Goal: Task Accomplishment & Management: Manage account settings

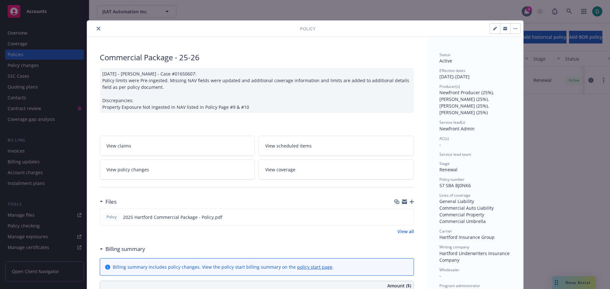
click at [97, 28] on icon "close" at bounding box center [99, 29] width 4 height 4
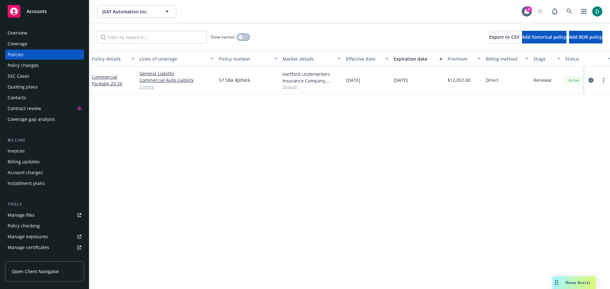
click at [243, 39] on button "button" at bounding box center [243, 37] width 12 height 6
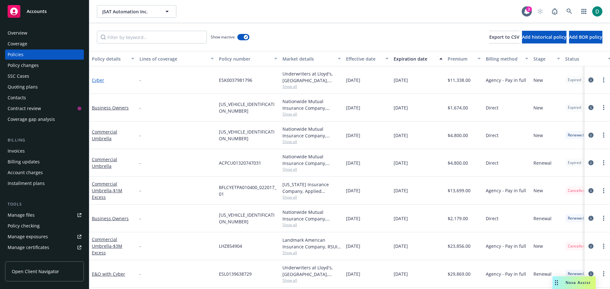
click at [98, 79] on link "Cyber" at bounding box center [98, 80] width 12 height 6
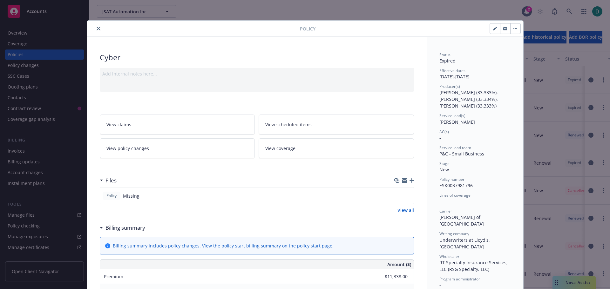
click at [98, 30] on button "close" at bounding box center [99, 29] width 8 height 8
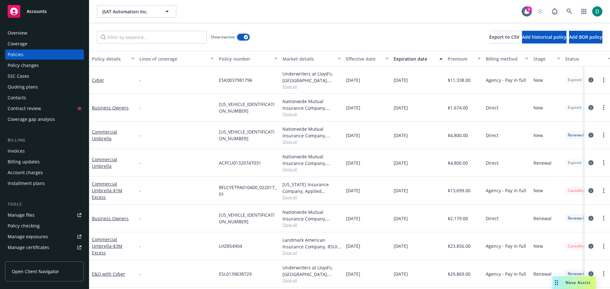
click at [241, 37] on button "button" at bounding box center [243, 37] width 12 height 6
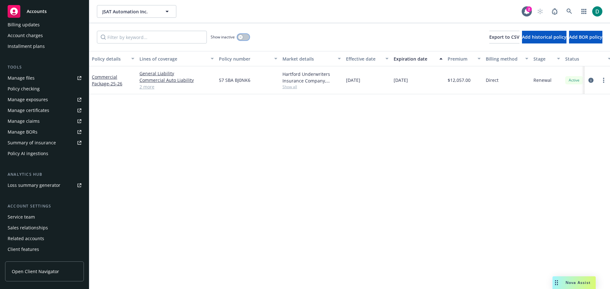
scroll to position [146, 0]
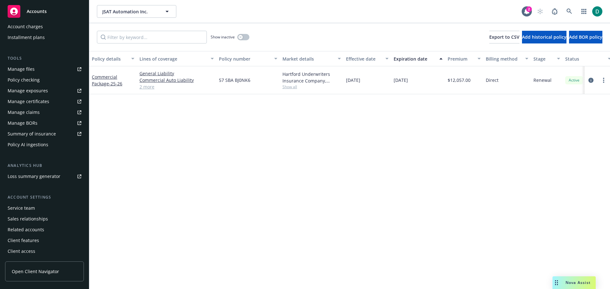
click at [36, 203] on div "Account settings Service team Sales relationships Related accounts Client featu…" at bounding box center [44, 225] width 79 height 62
click at [29, 210] on div "Service team" at bounding box center [21, 208] width 27 height 10
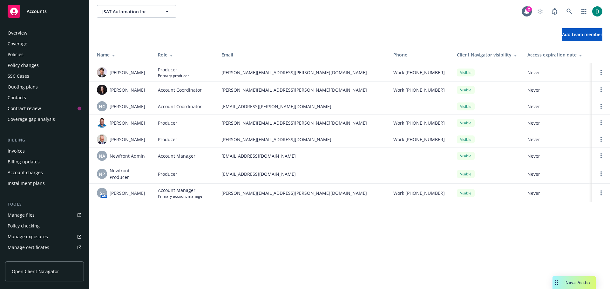
click at [20, 55] on div "Policies" at bounding box center [16, 55] width 16 height 10
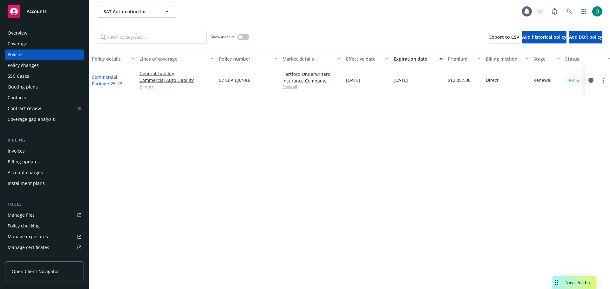
click at [102, 81] on link "Commercial Package - 25-26" at bounding box center [107, 80] width 30 height 13
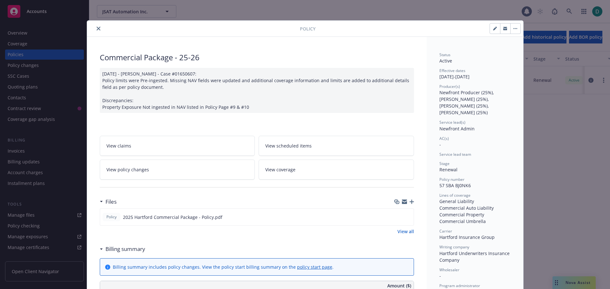
scroll to position [19, 0]
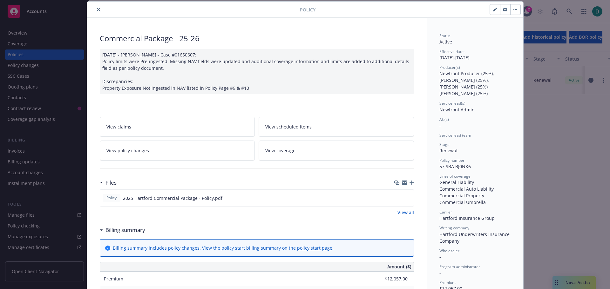
click at [493, 11] on icon "button" at bounding box center [494, 9] width 3 height 3
select select "RENEWAL"
select select "12"
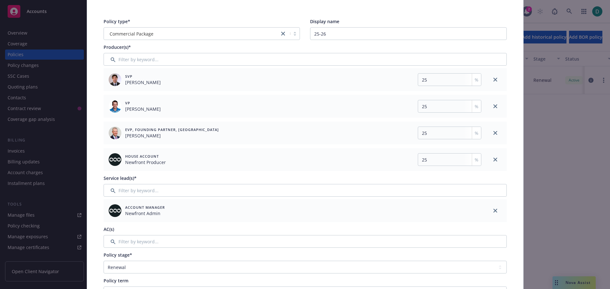
scroll to position [51, 0]
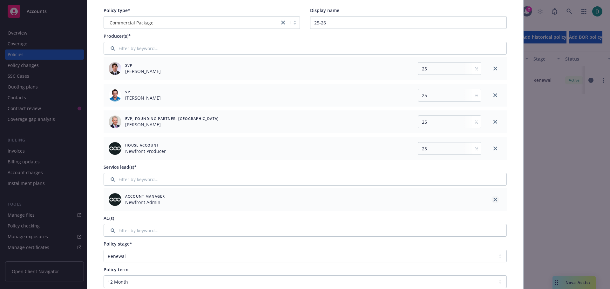
click at [493, 198] on icon "close" at bounding box center [495, 200] width 4 height 4
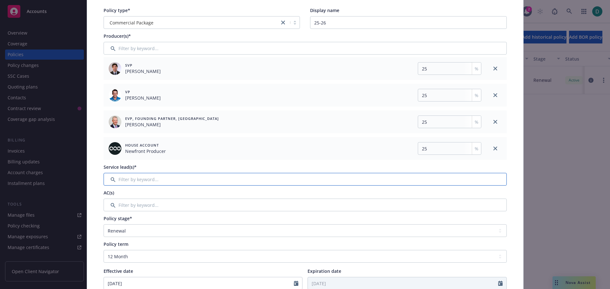
click at [194, 179] on input "Filter by keyword..." at bounding box center [304, 179] width 403 height 13
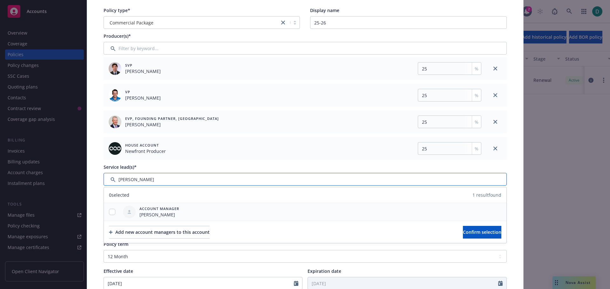
type input "Shelly"
click at [110, 211] on input "checkbox" at bounding box center [112, 212] width 6 height 6
checkbox input "true"
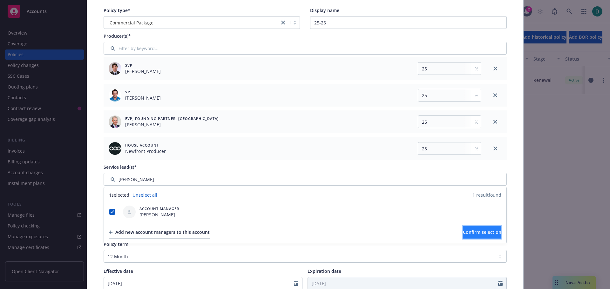
click at [467, 232] on span "Confirm selection" at bounding box center [482, 232] width 38 height 6
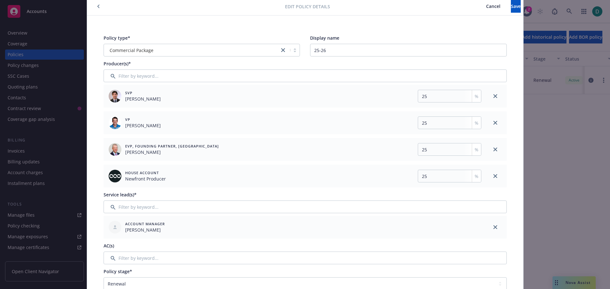
scroll to position [0, 0]
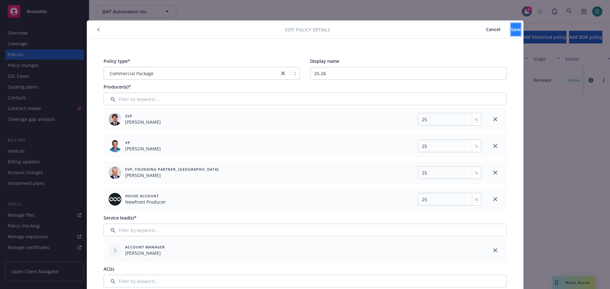
click at [513, 33] on button "Save" at bounding box center [515, 29] width 10 height 13
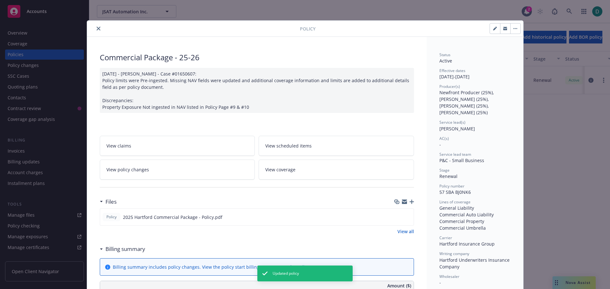
drag, startPoint x: 94, startPoint y: 30, endPoint x: 84, endPoint y: 32, distance: 10.6
click at [97, 30] on icon "close" at bounding box center [99, 29] width 4 height 4
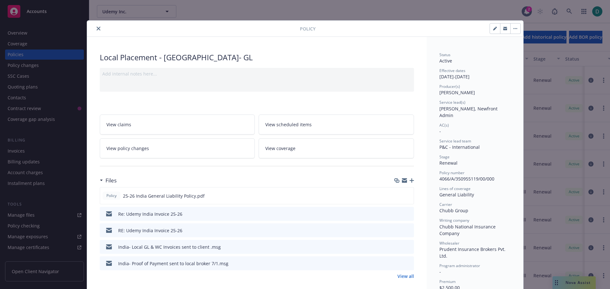
click at [493, 29] on icon "button" at bounding box center [495, 29] width 4 height 4
select select "RENEWAL"
select select "12"
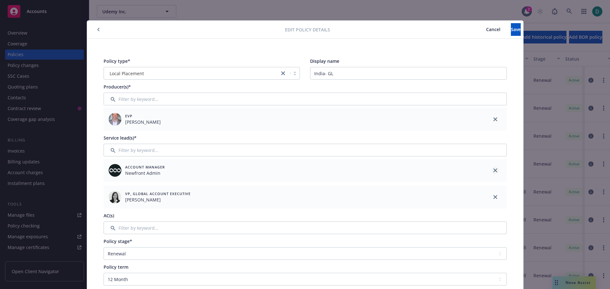
click at [493, 171] on icon "close" at bounding box center [495, 171] width 4 height 4
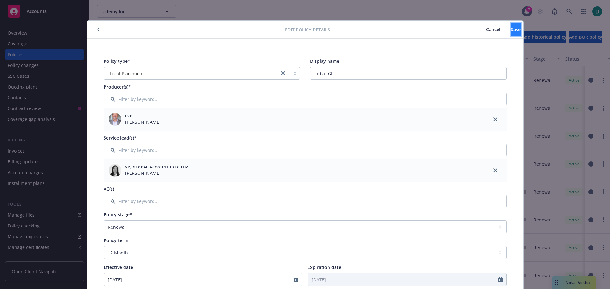
click at [510, 30] on span "Save" at bounding box center [515, 29] width 10 height 6
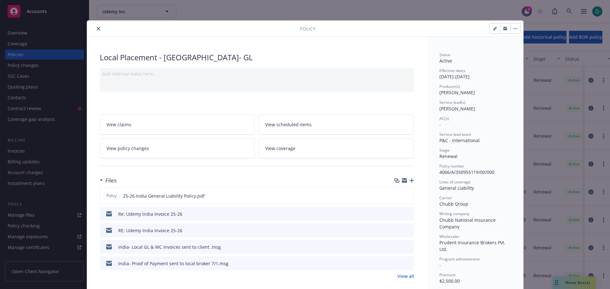
click at [97, 28] on icon "close" at bounding box center [99, 29] width 4 height 4
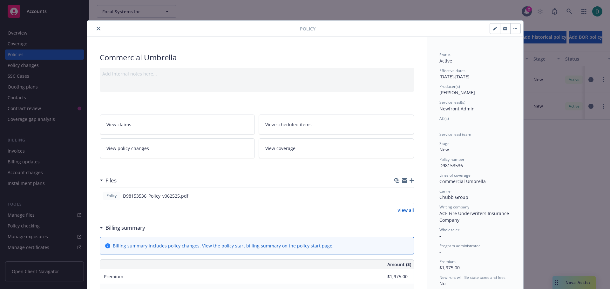
click at [97, 28] on icon "close" at bounding box center [99, 29] width 4 height 4
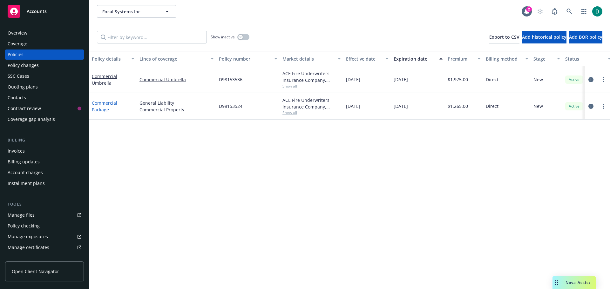
click at [104, 104] on link "Commercial Package" at bounding box center [104, 106] width 25 height 13
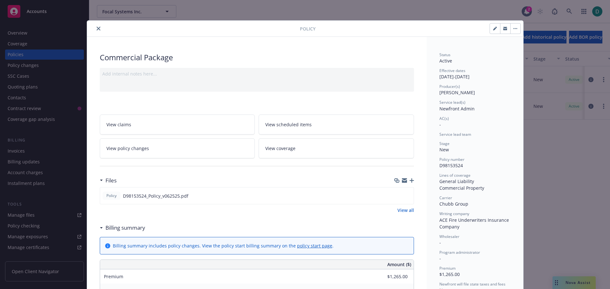
click at [97, 29] on icon "close" at bounding box center [99, 29] width 4 height 4
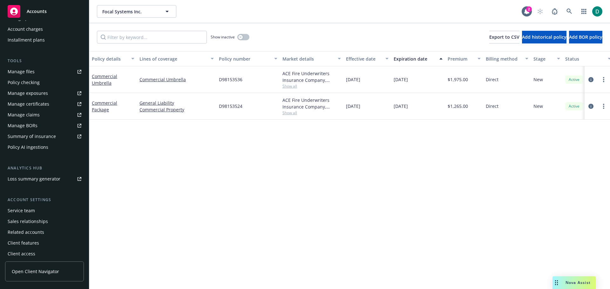
scroll to position [146, 0]
click at [24, 207] on div "Service team" at bounding box center [21, 208] width 27 height 10
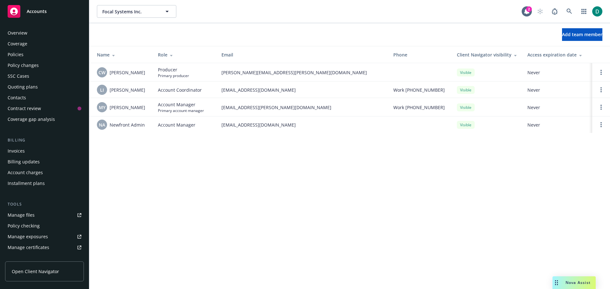
click at [36, 57] on div "Policies" at bounding box center [45, 55] width 74 height 10
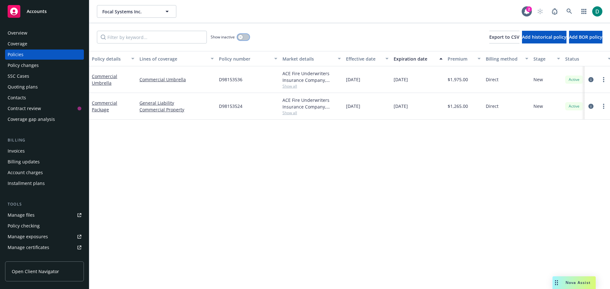
click at [241, 37] on icon "button" at bounding box center [240, 37] width 2 height 2
click at [240, 37] on button "button" at bounding box center [243, 37] width 12 height 6
click at [45, 217] on link "Manage files" at bounding box center [44, 215] width 79 height 10
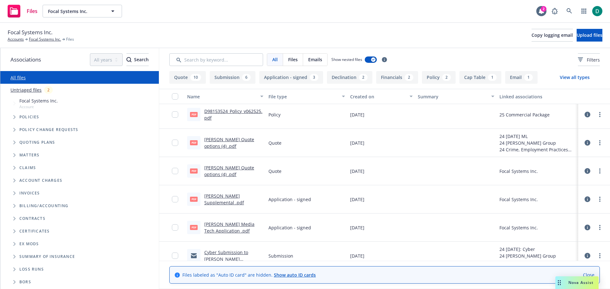
scroll to position [63, 0]
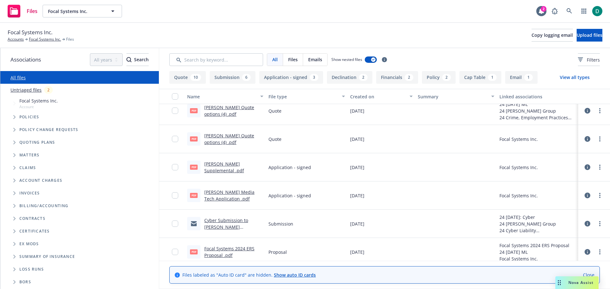
click at [223, 221] on link "Cyber Submission to [PERSON_NAME][GEOGRAPHIC_DATA]msg" at bounding box center [230, 226] width 53 height 19
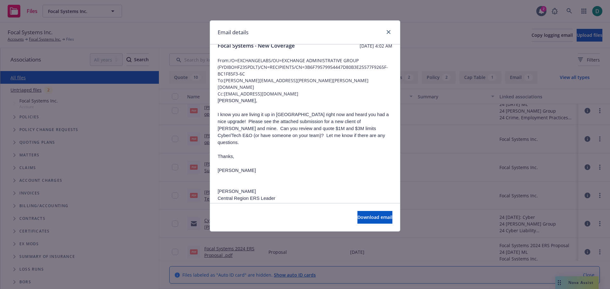
scroll to position [0, 0]
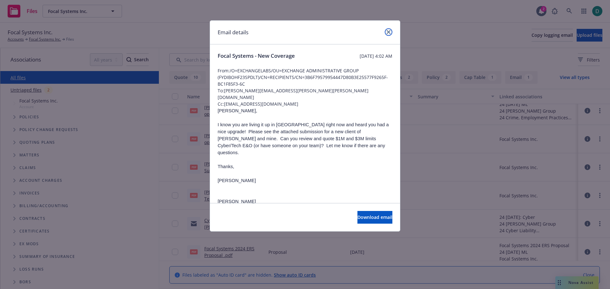
click at [387, 32] on icon "close" at bounding box center [388, 32] width 4 height 4
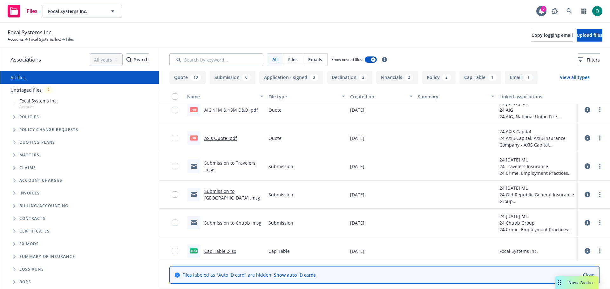
scroll to position [540, 0]
click at [228, 223] on link "Submission to Chubb .msg" at bounding box center [232, 223] width 57 height 6
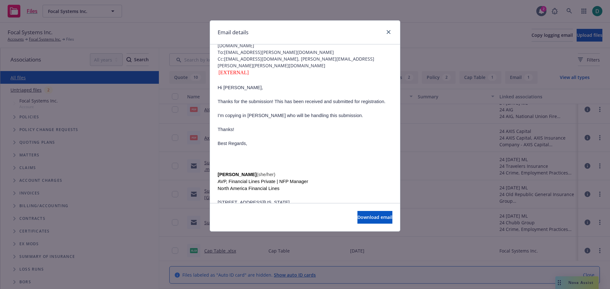
scroll to position [63, 0]
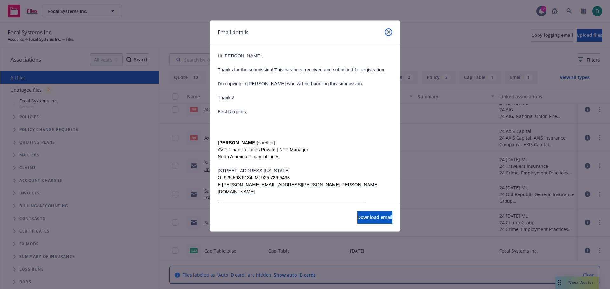
click at [385, 32] on link "close" at bounding box center [388, 32] width 8 height 8
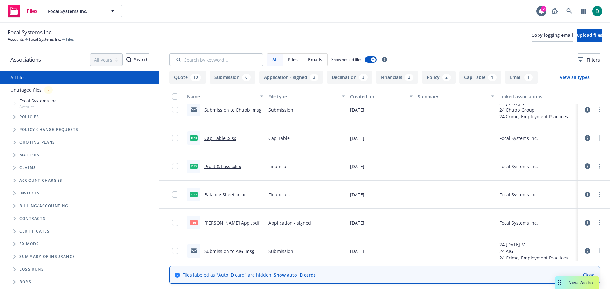
scroll to position [656, 0]
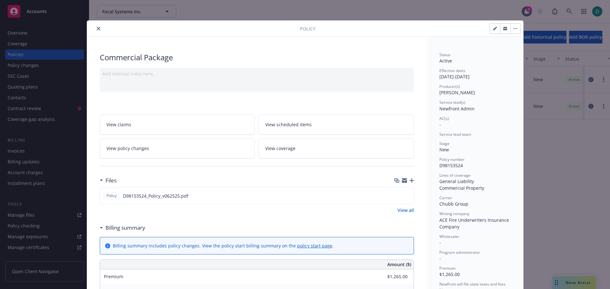
drag, startPoint x: 95, startPoint y: 29, endPoint x: 97, endPoint y: 17, distance: 12.5
click at [97, 29] on icon "close" at bounding box center [99, 29] width 4 height 4
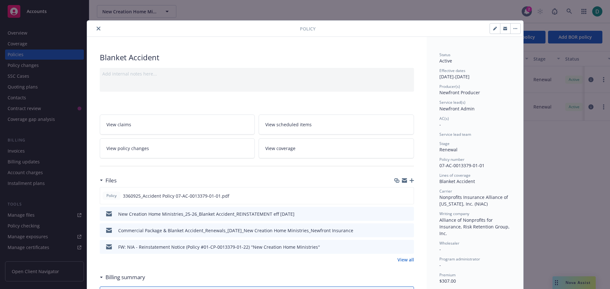
click at [97, 29] on icon "close" at bounding box center [99, 29] width 4 height 4
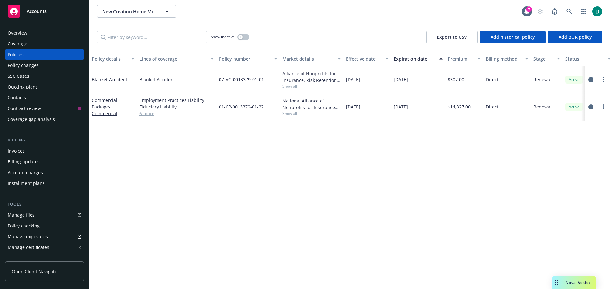
click at [104, 110] on div "Commercial Package - Commerical Package" at bounding box center [113, 107] width 43 height 20
click at [104, 105] on link "Commercial Package - Commerical Package" at bounding box center [104, 110] width 25 height 26
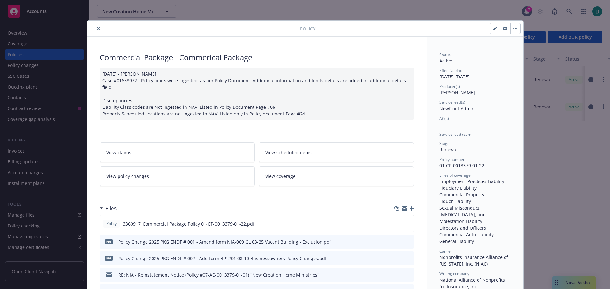
click at [97, 30] on icon "close" at bounding box center [99, 29] width 4 height 4
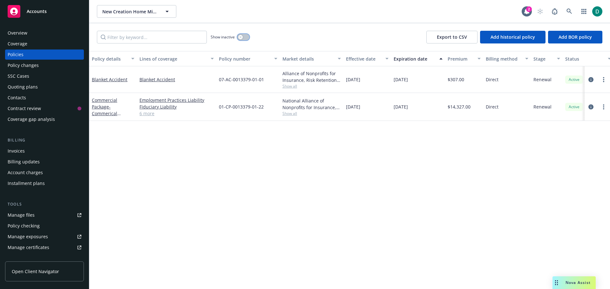
click at [248, 37] on button "button" at bounding box center [243, 37] width 12 height 6
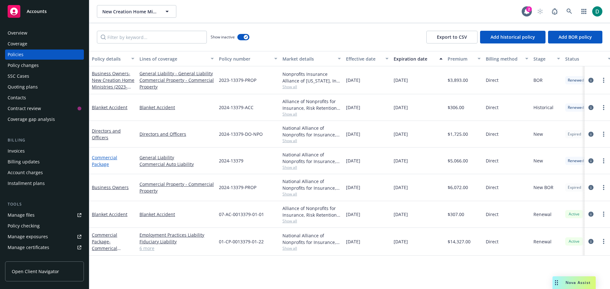
click at [99, 160] on link "Commercial Package" at bounding box center [104, 161] width 25 height 13
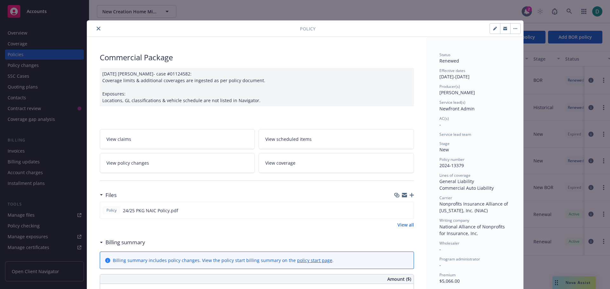
click at [97, 28] on icon "close" at bounding box center [99, 29] width 4 height 4
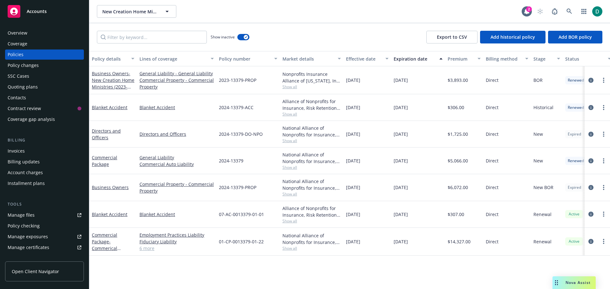
click at [26, 215] on div "Manage files" at bounding box center [21, 215] width 27 height 10
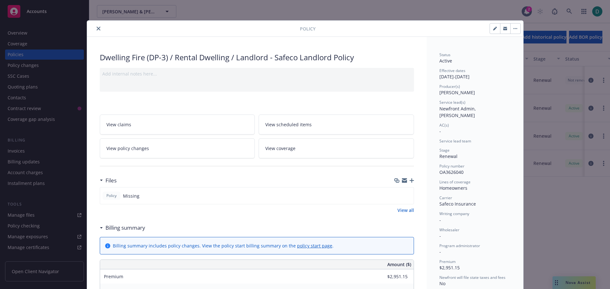
click at [493, 29] on icon "button" at bounding box center [495, 29] width 4 height 4
select select "RENEWAL"
select select "other"
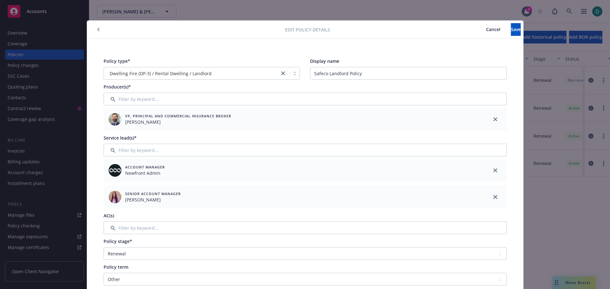
click at [493, 169] on link "close" at bounding box center [495, 171] width 8 height 8
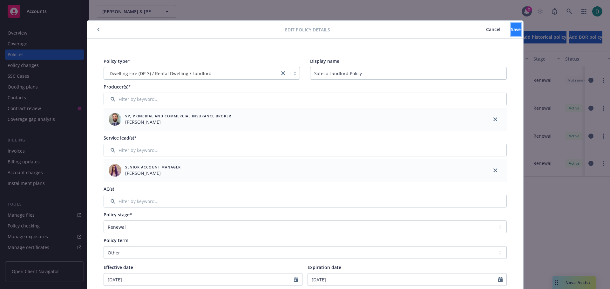
click at [510, 28] on button "Save" at bounding box center [515, 29] width 10 height 13
click at [95, 30] on button "button" at bounding box center [99, 30] width 8 height 8
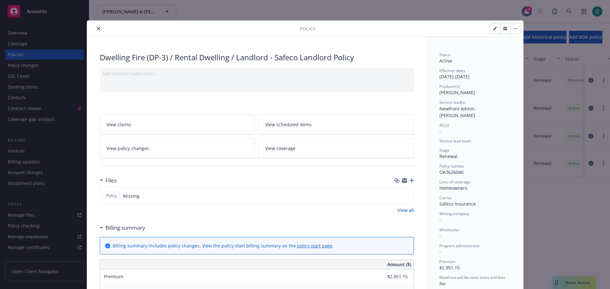
click at [95, 30] on button "close" at bounding box center [99, 29] width 8 height 8
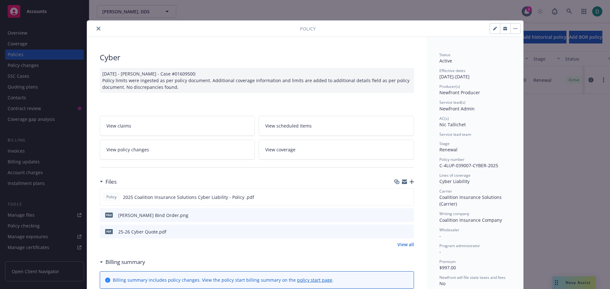
click at [97, 29] on icon "close" at bounding box center [99, 29] width 4 height 4
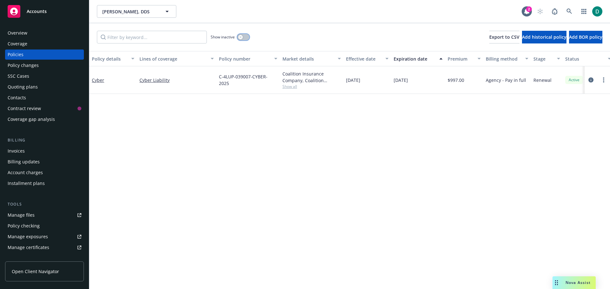
click at [243, 37] on button "button" at bounding box center [243, 37] width 12 height 6
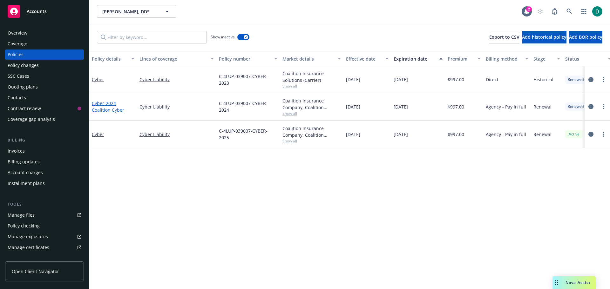
click at [101, 105] on link "Cyber - 2024 Coalition Cyber" at bounding box center [108, 106] width 32 height 13
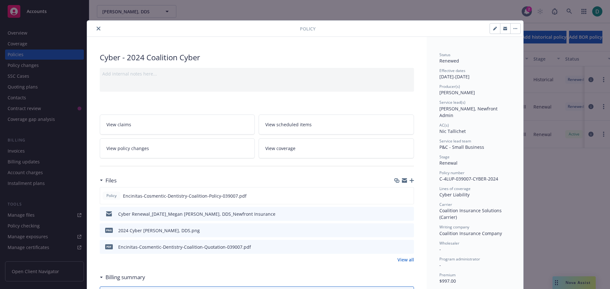
click at [97, 28] on icon "close" at bounding box center [99, 29] width 4 height 4
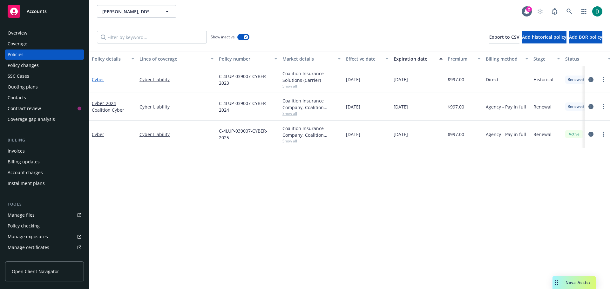
click at [103, 80] on link "Cyber" at bounding box center [98, 80] width 12 height 6
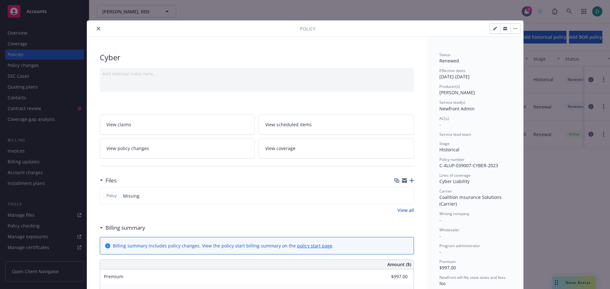
click at [99, 27] on button "close" at bounding box center [99, 29] width 8 height 8
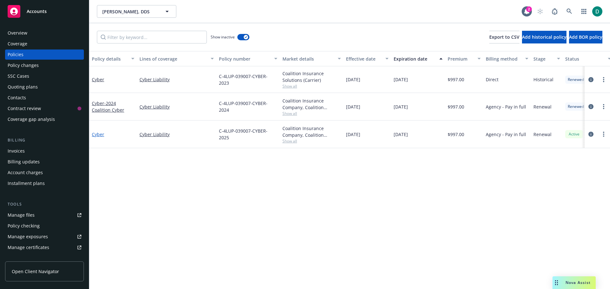
click at [100, 133] on link "Cyber" at bounding box center [98, 134] width 12 height 6
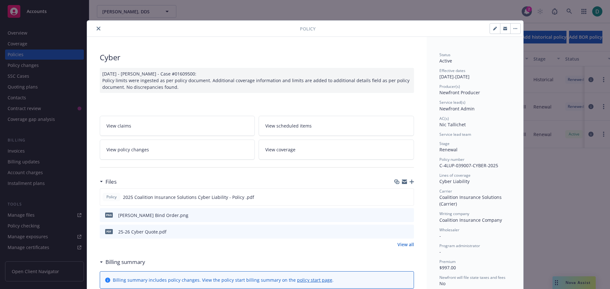
scroll to position [19, 0]
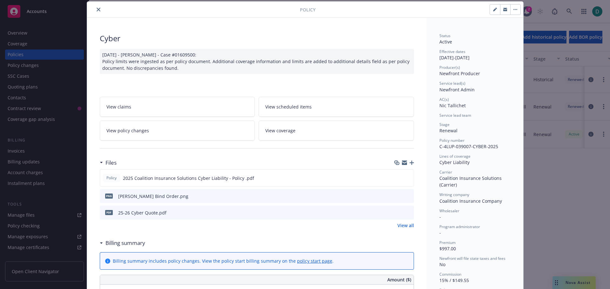
click at [493, 11] on icon "button" at bounding box center [494, 9] width 3 height 3
select select "RENEWAL"
select select "12"
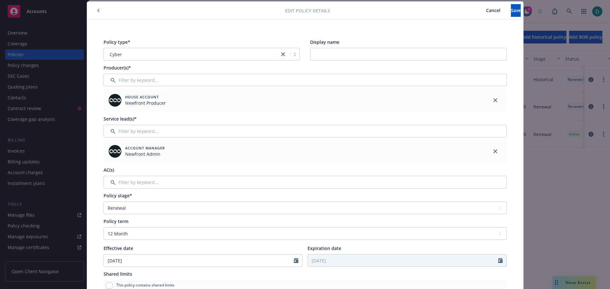
click at [493, 153] on icon "close" at bounding box center [495, 152] width 4 height 4
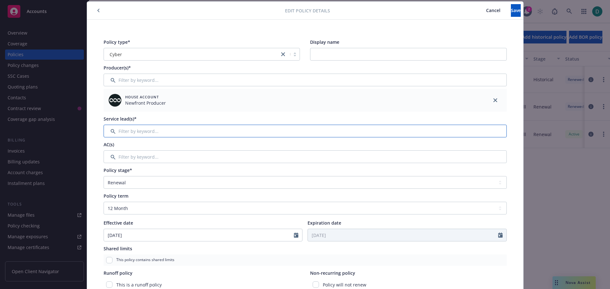
click at [161, 131] on input "Filter by keyword..." at bounding box center [304, 131] width 403 height 13
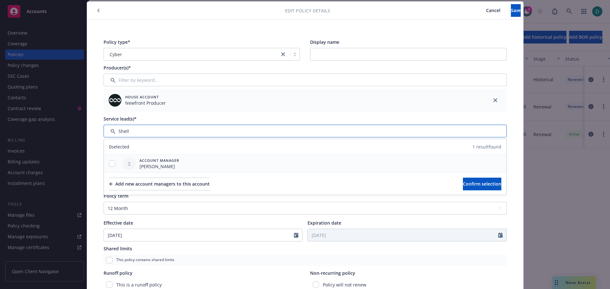
type input "Shell"
drag, startPoint x: 109, startPoint y: 163, endPoint x: 242, endPoint y: 158, distance: 132.8
click at [109, 163] on input "checkbox" at bounding box center [112, 164] width 6 height 6
checkbox input "true"
click at [463, 185] on span "Confirm selection" at bounding box center [482, 184] width 38 height 6
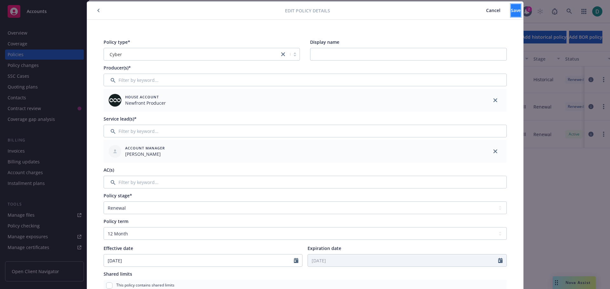
click at [510, 9] on span "Save" at bounding box center [515, 10] width 10 height 6
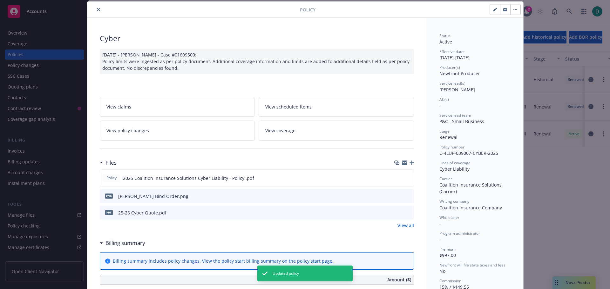
click at [97, 10] on icon "close" at bounding box center [99, 10] width 4 height 4
